Goal: Navigation & Orientation: Find specific page/section

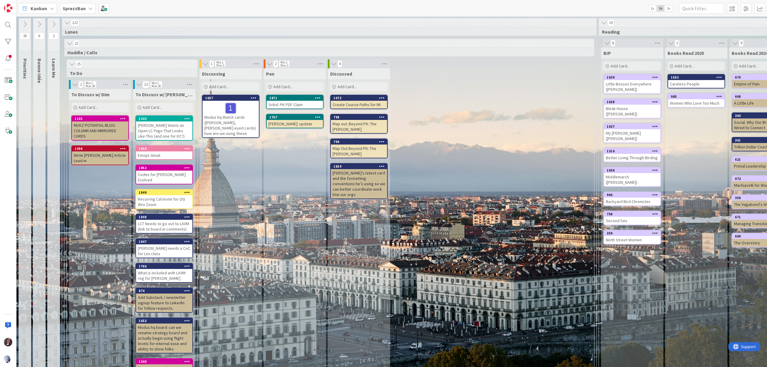
click at [72, 8] on b "SprezzBan" at bounding box center [74, 8] width 23 height 6
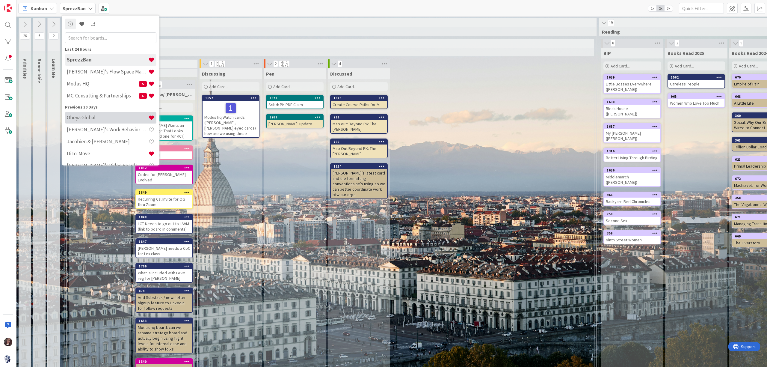
click at [88, 118] on h4 "Obeya Global" at bounding box center [108, 118] width 82 height 6
